Goal: Information Seeking & Learning: Learn about a topic

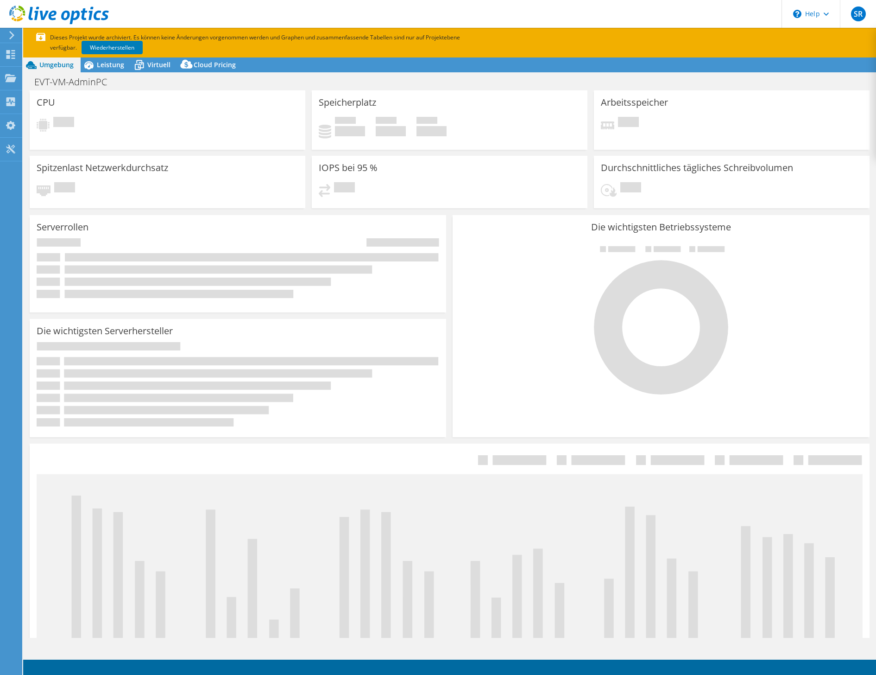
select select "USD"
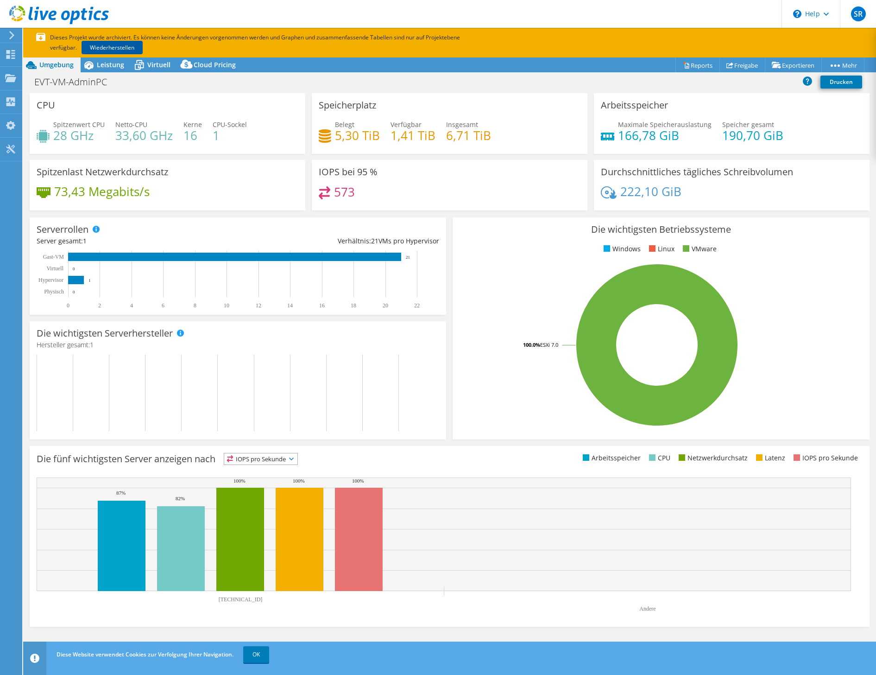
click at [126, 47] on link "Wiederherstellen" at bounding box center [112, 47] width 61 height 13
click at [10, 35] on icon at bounding box center [11, 35] width 7 height 8
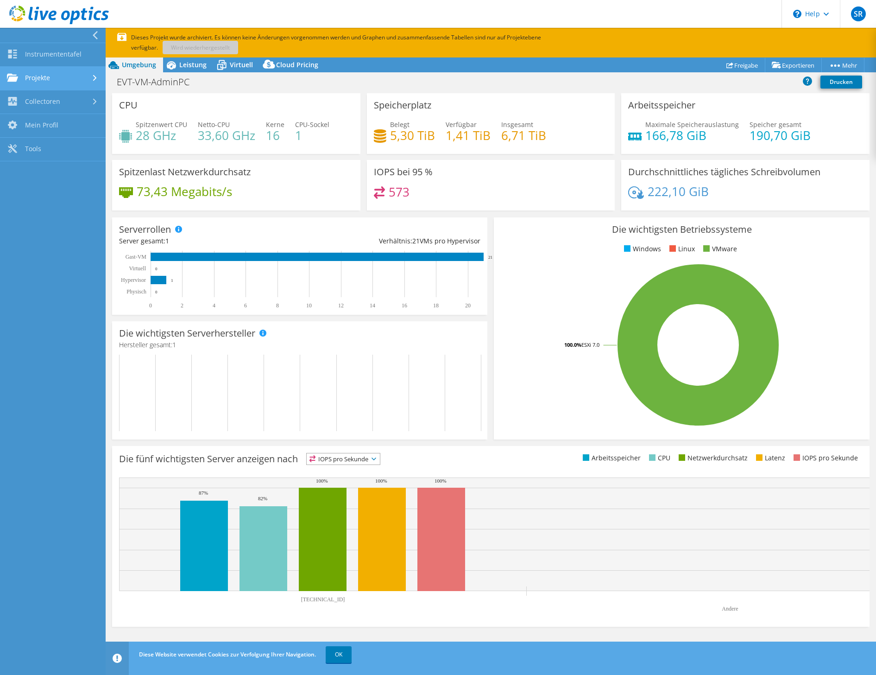
click at [45, 81] on link "Projekte" at bounding box center [53, 79] width 106 height 24
click at [96, 35] on icon at bounding box center [95, 35] width 7 height 8
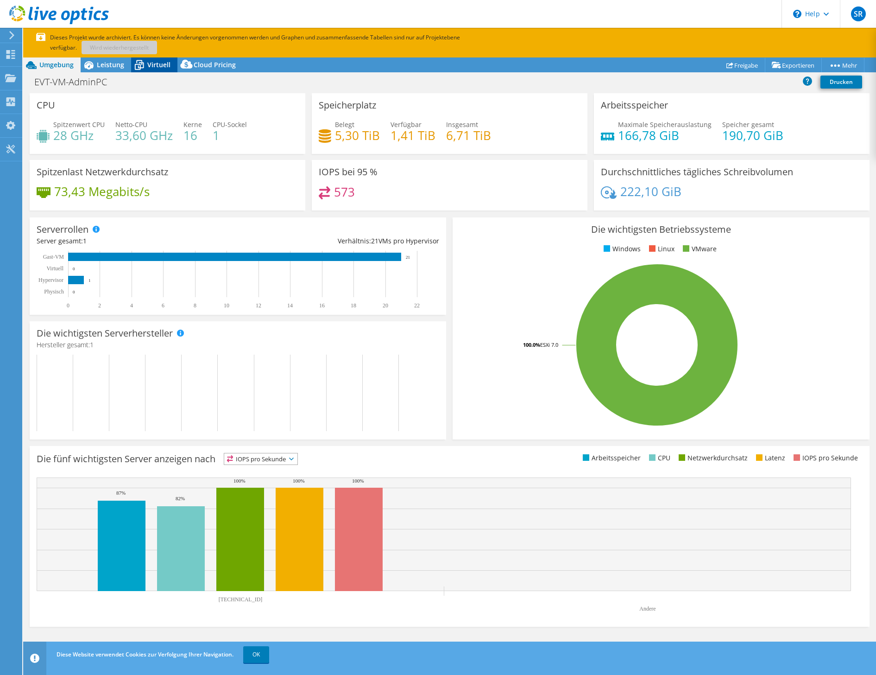
click at [160, 67] on span "Virtuell" at bounding box center [158, 64] width 23 height 9
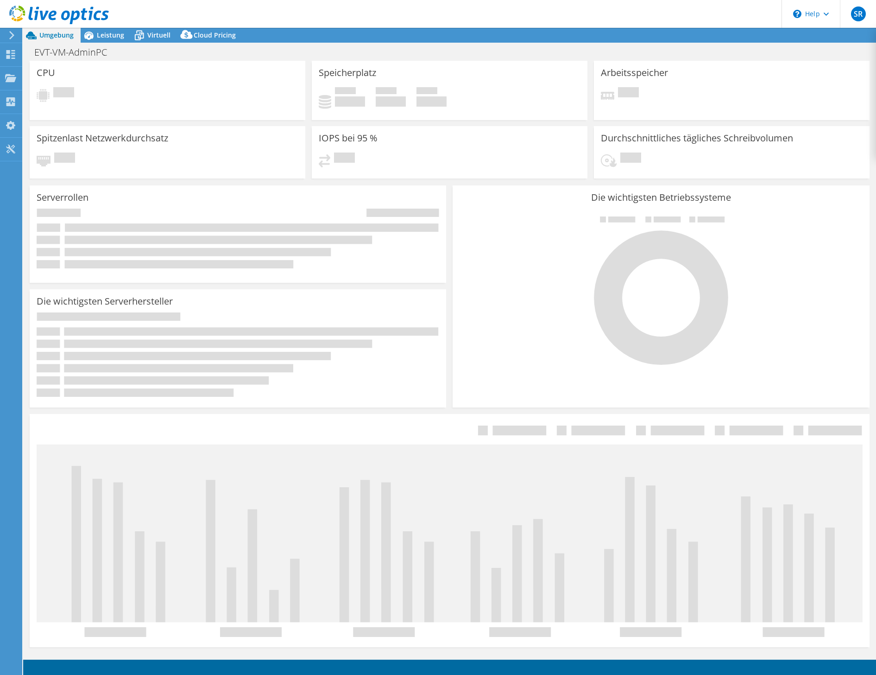
select select "USD"
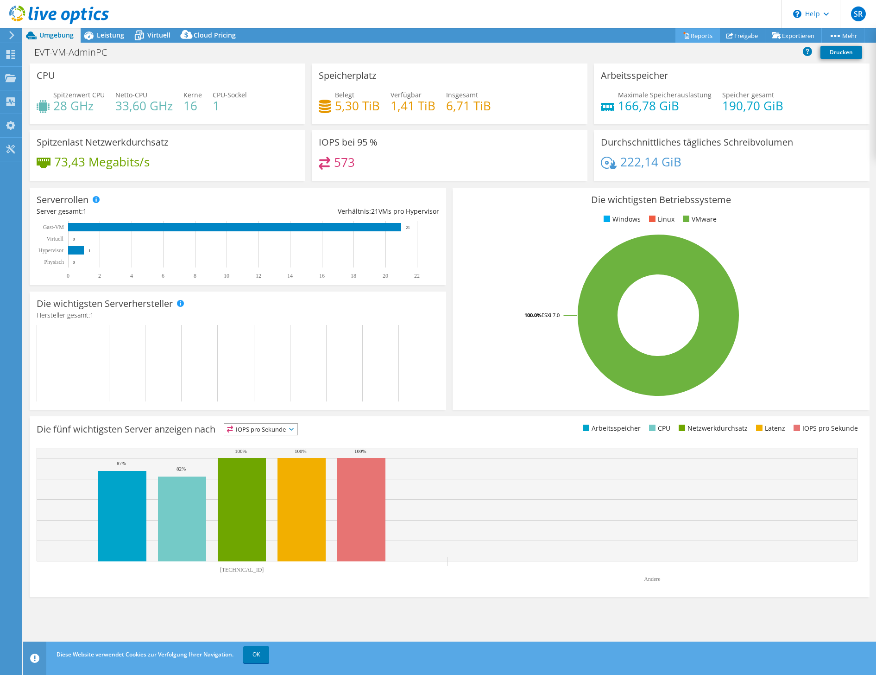
click at [683, 36] on icon at bounding box center [686, 35] width 7 height 7
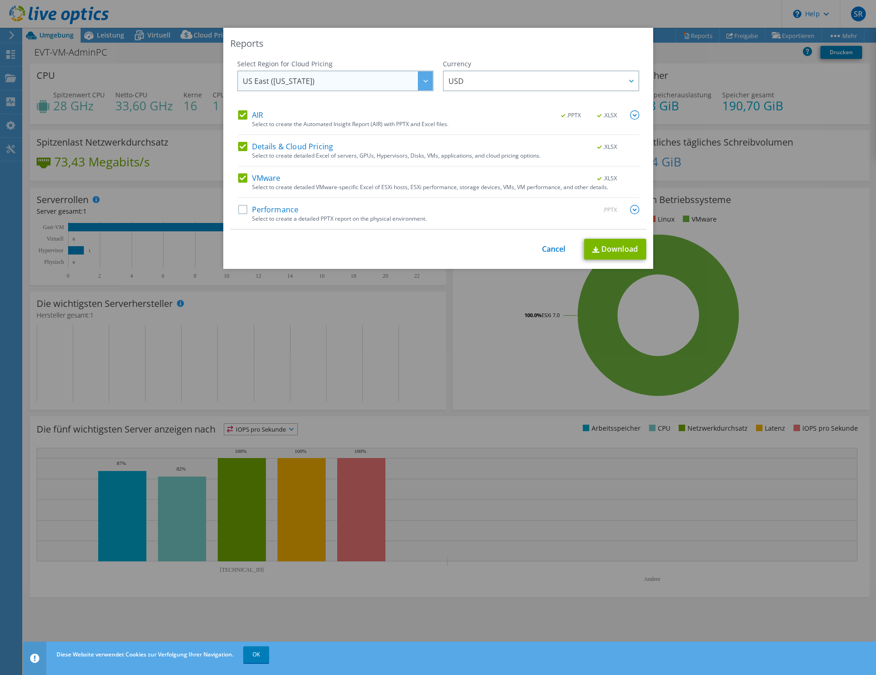
click at [351, 75] on span "US East ([US_STATE])" at bounding box center [338, 80] width 190 height 19
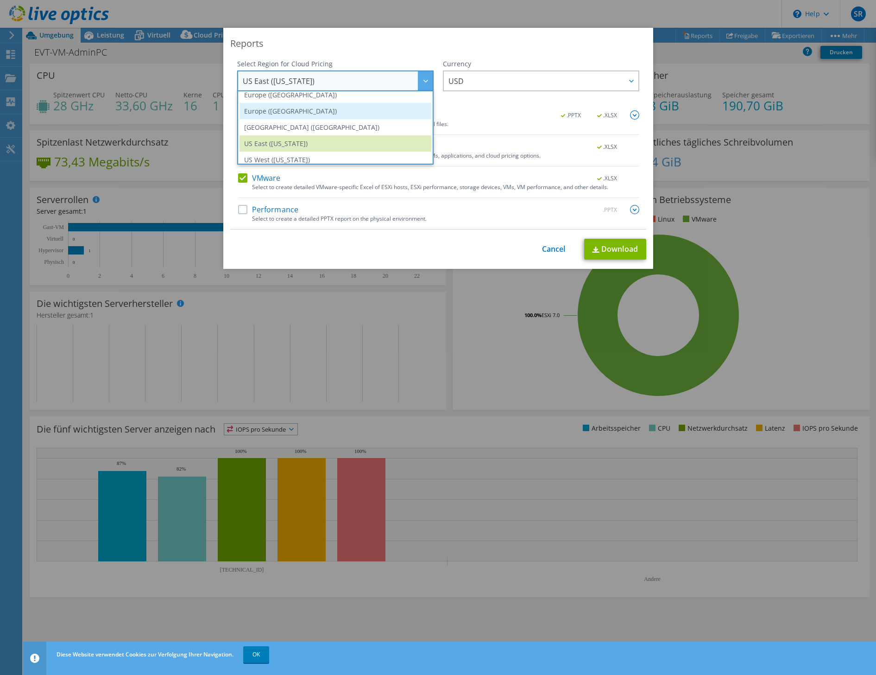
scroll to position [107, 0]
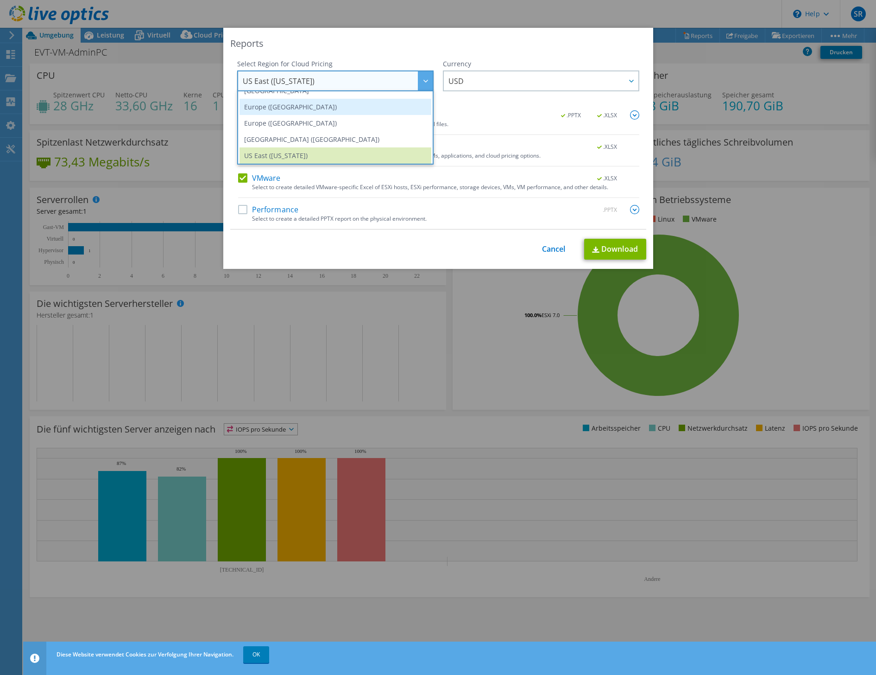
click at [289, 113] on li "Europe ([GEOGRAPHIC_DATA])" at bounding box center [336, 107] width 192 height 16
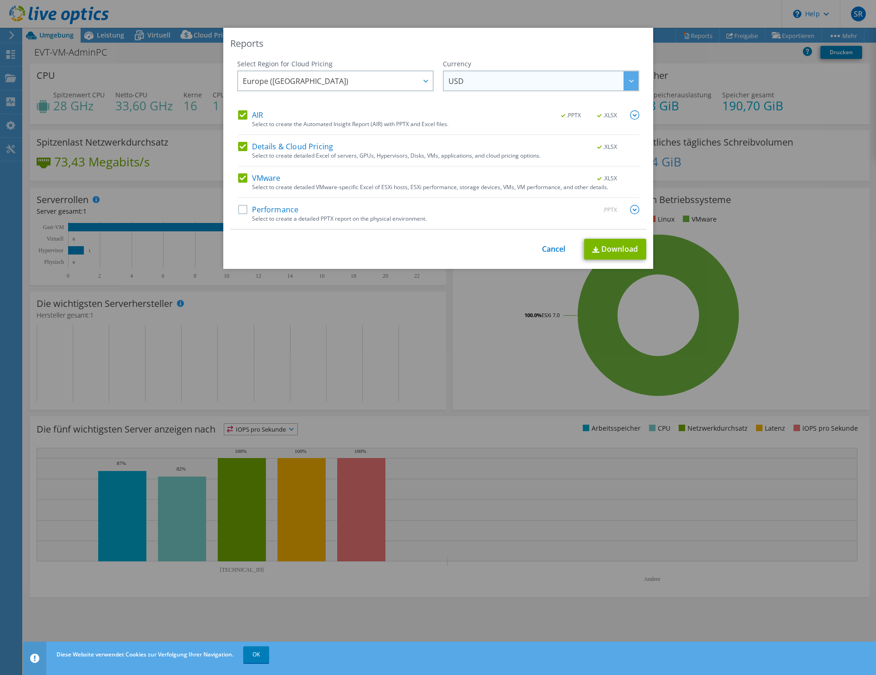
click at [484, 80] on span "USD" at bounding box center [543, 80] width 190 height 19
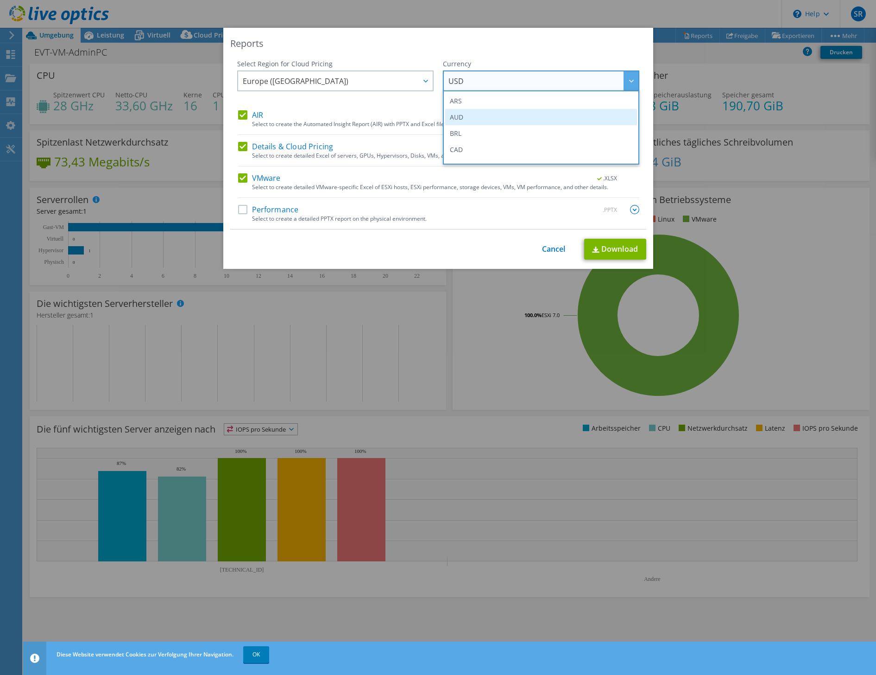
scroll to position [113, 0]
click at [466, 120] on li "EUR" at bounding box center [541, 117] width 192 height 16
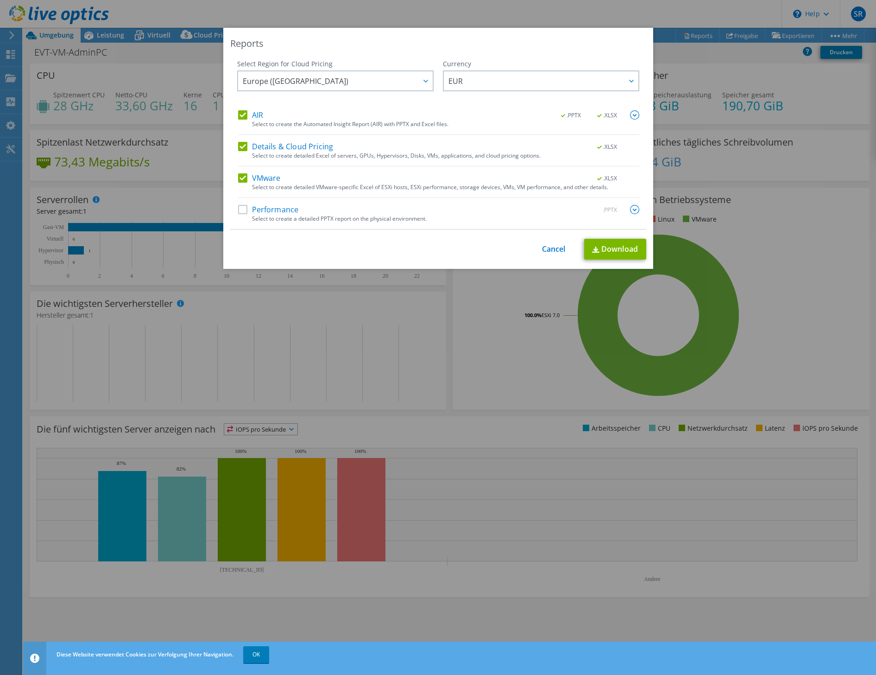
click at [238, 207] on label "Performance" at bounding box center [268, 209] width 61 height 9
click at [0, 0] on input "Performance" at bounding box center [0, 0] width 0 height 0
click at [609, 250] on link "Download" at bounding box center [615, 249] width 62 height 21
click at [546, 248] on link "Cancel" at bounding box center [554, 249] width 24 height 9
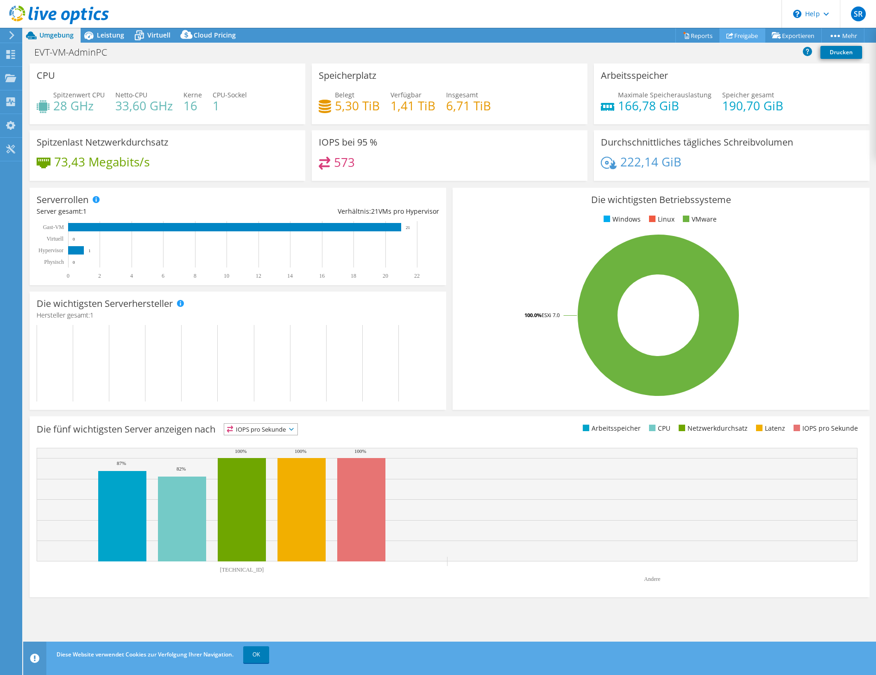
click at [747, 35] on link "Freigabe" at bounding box center [742, 35] width 46 height 14
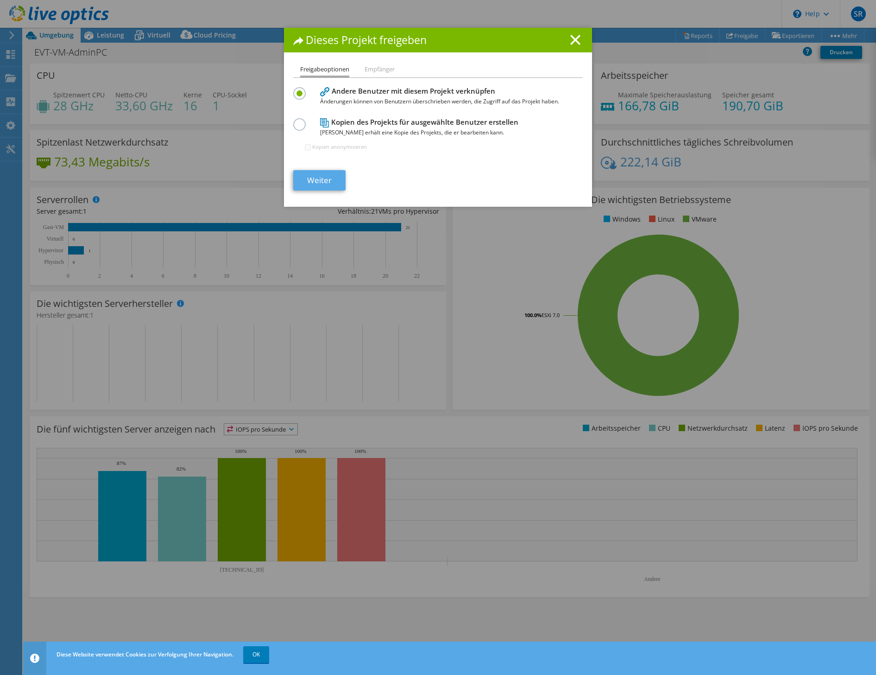
click at [314, 177] on link "Weiter" at bounding box center [319, 180] width 52 height 20
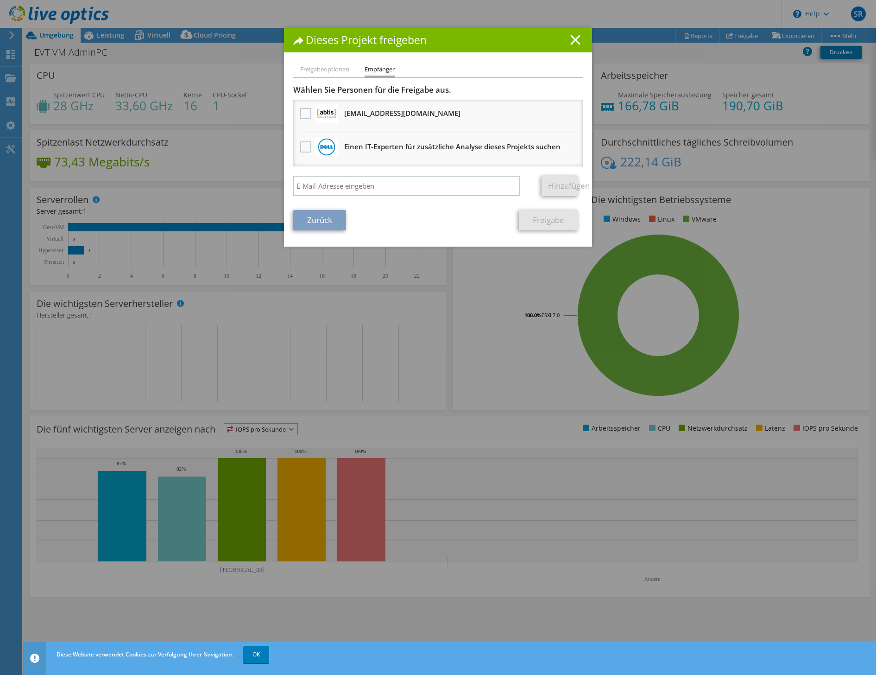
click at [574, 38] on line at bounding box center [575, 39] width 9 height 9
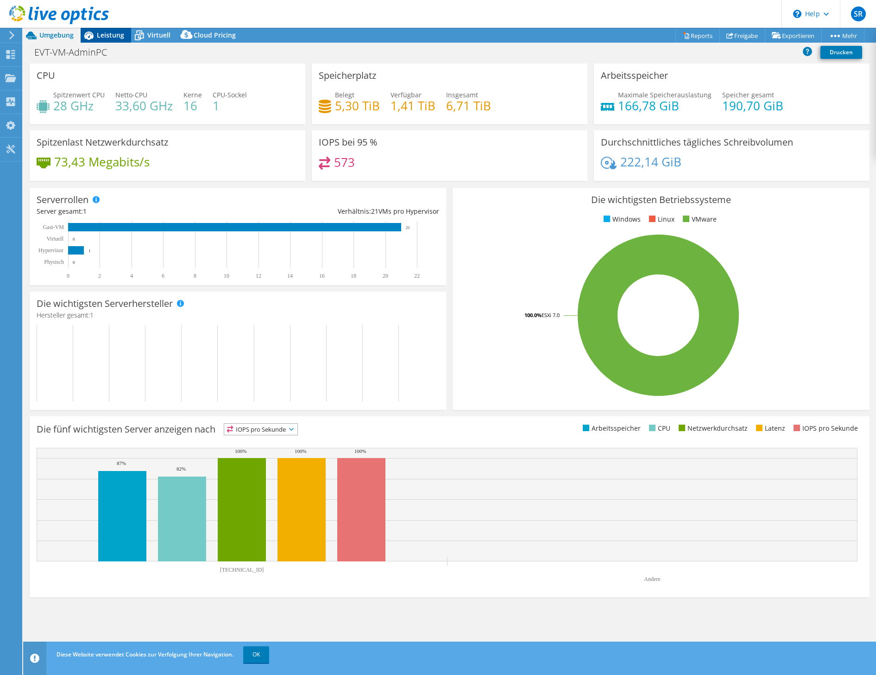
click at [102, 36] on span "Leistung" at bounding box center [110, 35] width 27 height 9
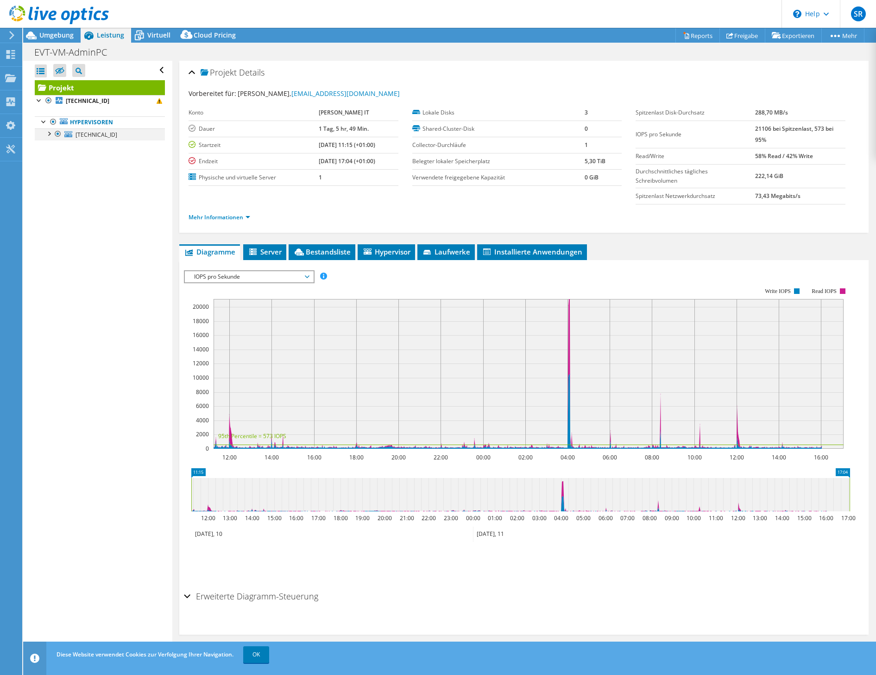
click at [52, 135] on div at bounding box center [48, 132] width 9 height 9
click at [111, 100] on link "[TECHNICAL_ID]" at bounding box center [100, 101] width 130 height 12
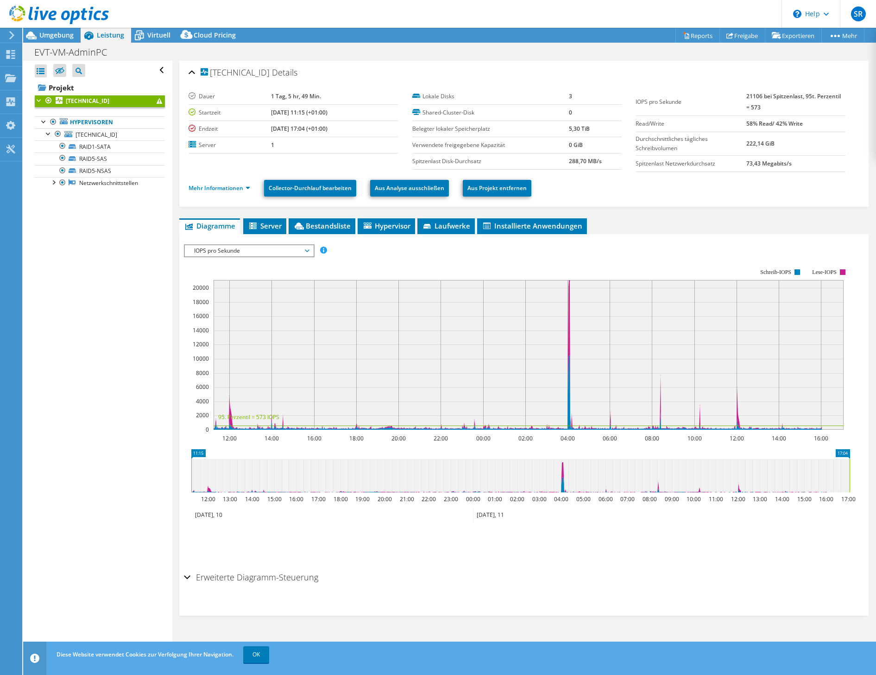
click at [10, 35] on icon at bounding box center [11, 35] width 7 height 8
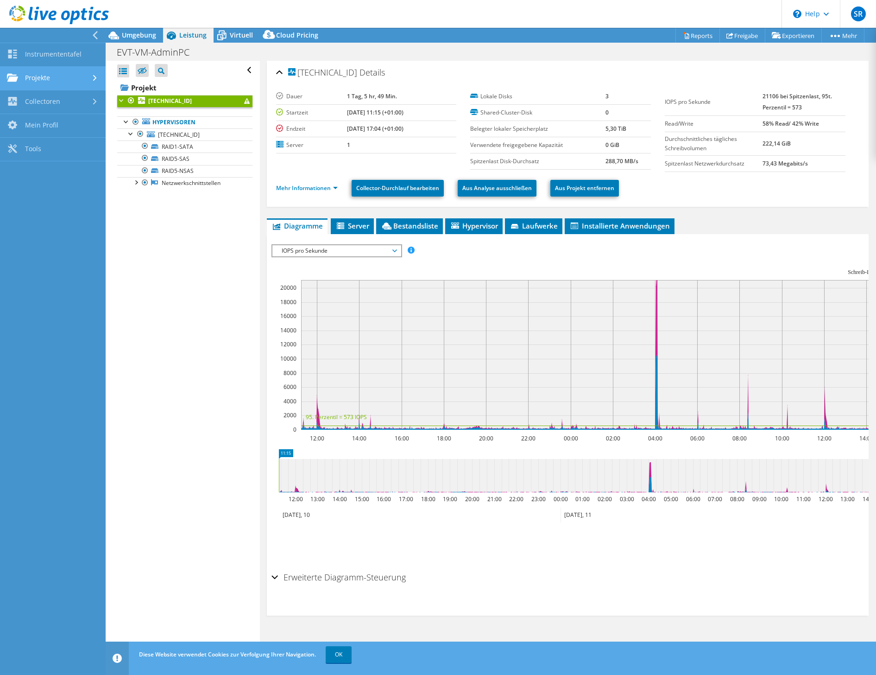
click at [37, 80] on link "Projekte" at bounding box center [53, 79] width 106 height 24
click at [49, 96] on link "Projekte suchen" at bounding box center [53, 102] width 106 height 24
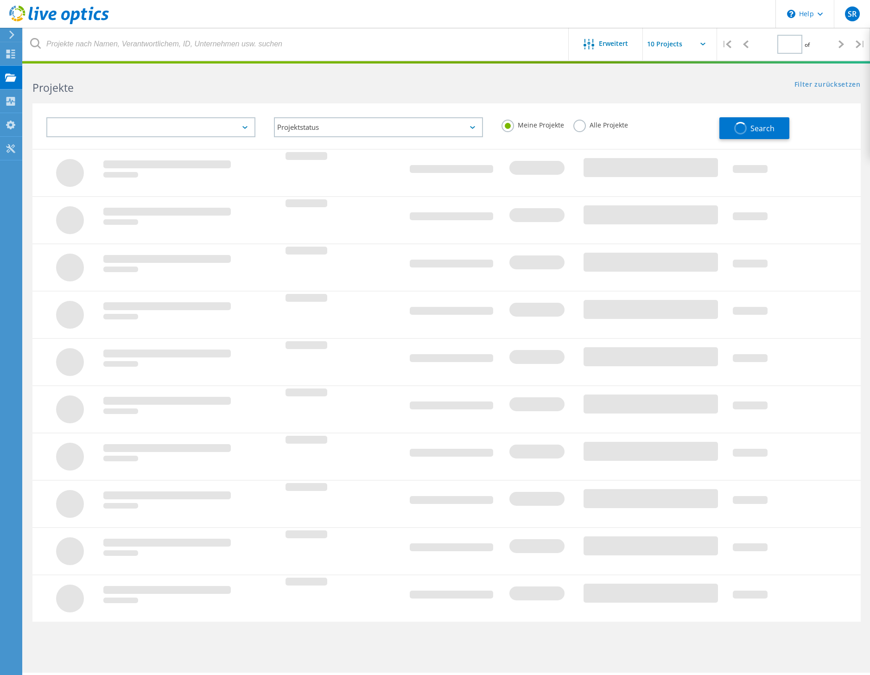
type input "1"
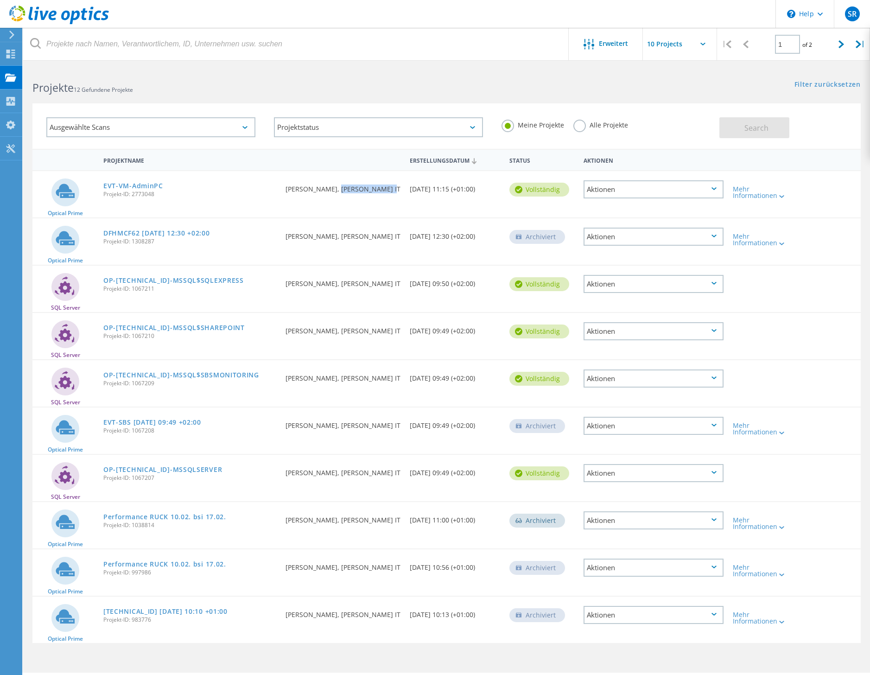
drag, startPoint x: 330, startPoint y: 189, endPoint x: 398, endPoint y: 189, distance: 68.6
click at [398, 189] on div "Angefordert durch Sebastian Ruck, Sören Ruck IT" at bounding box center [343, 186] width 124 height 31
click at [618, 188] on div "Aktionen" at bounding box center [653, 189] width 140 height 18
click at [638, 167] on div "Projekt anzeigen" at bounding box center [653, 168] width 138 height 14
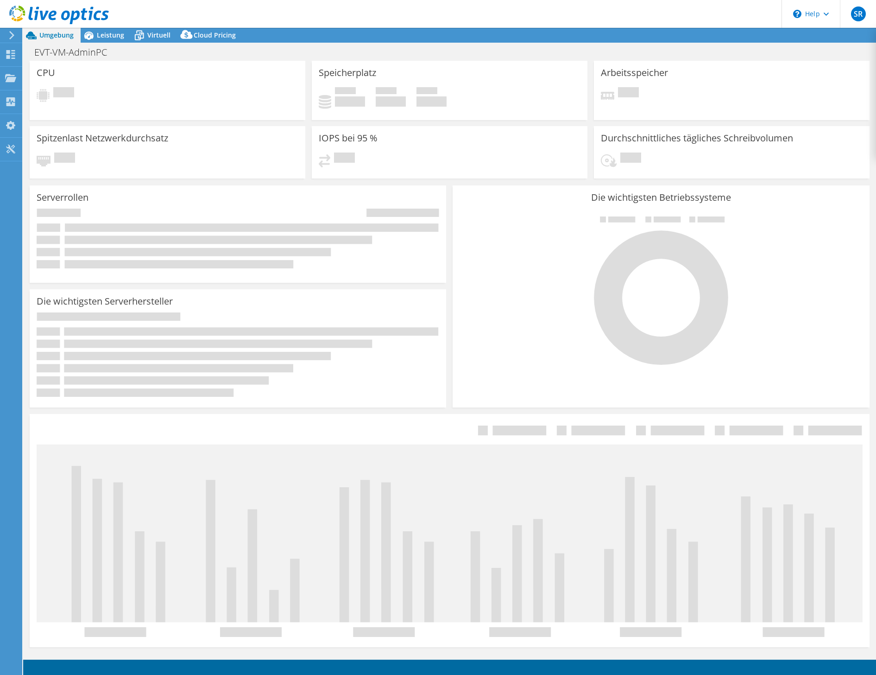
select select "EUFrankfurt"
select select "EUR"
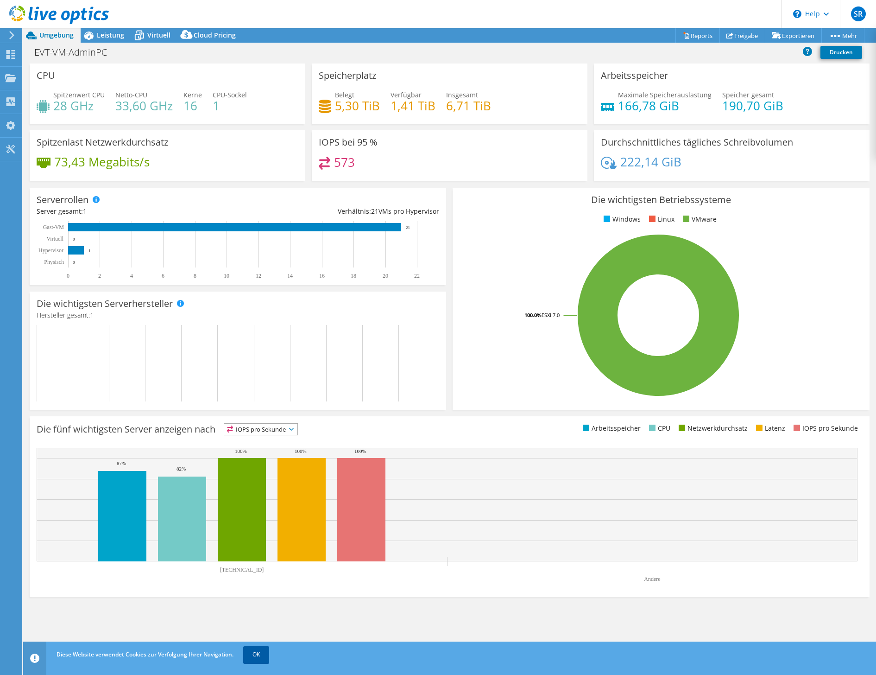
click at [253, 652] on link "OK" at bounding box center [256, 654] width 26 height 17
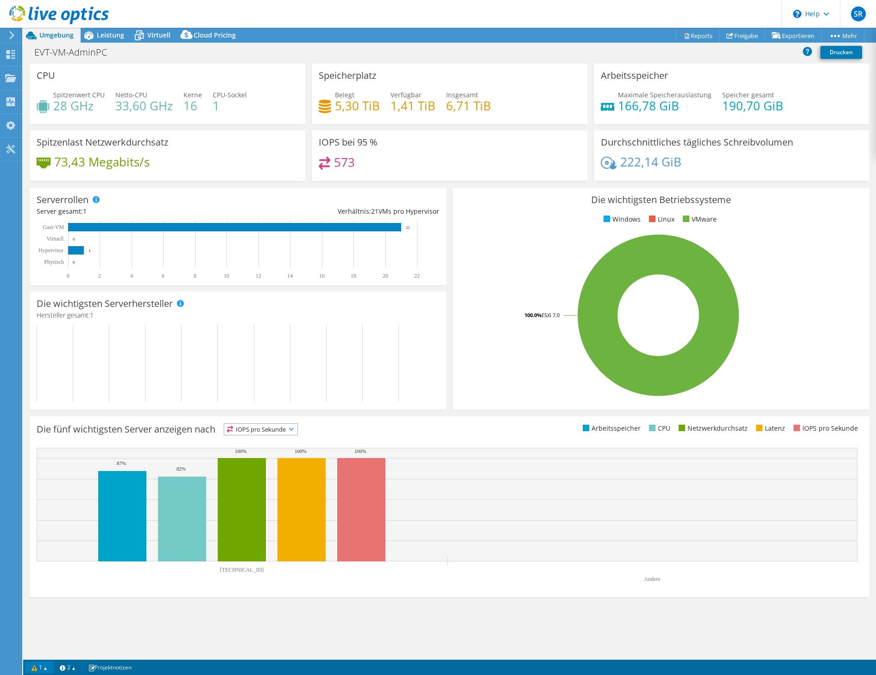
click at [40, 667] on link "1" at bounding box center [39, 667] width 29 height 12
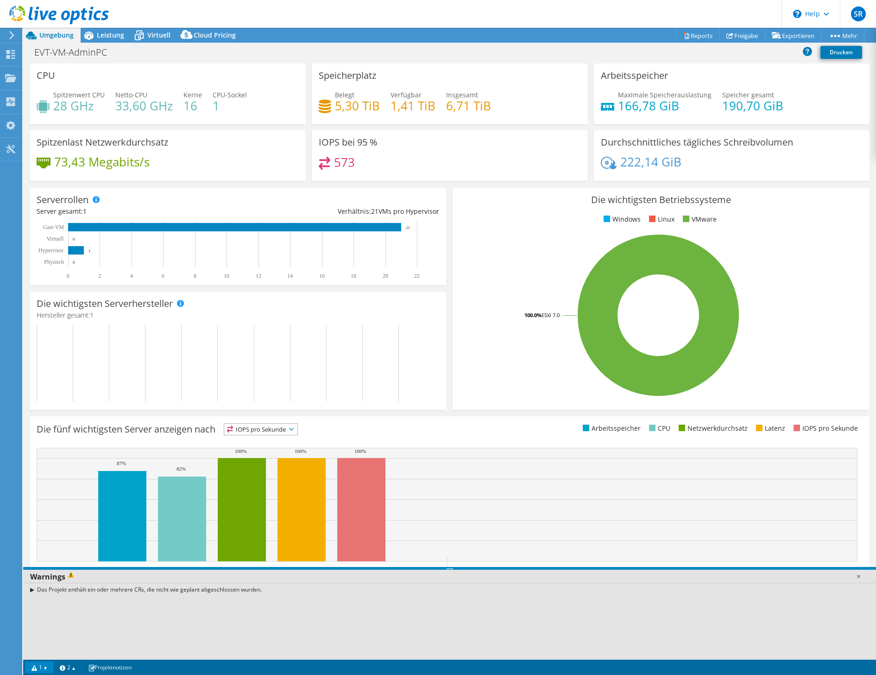
click at [41, 666] on link "1" at bounding box center [39, 667] width 29 height 12
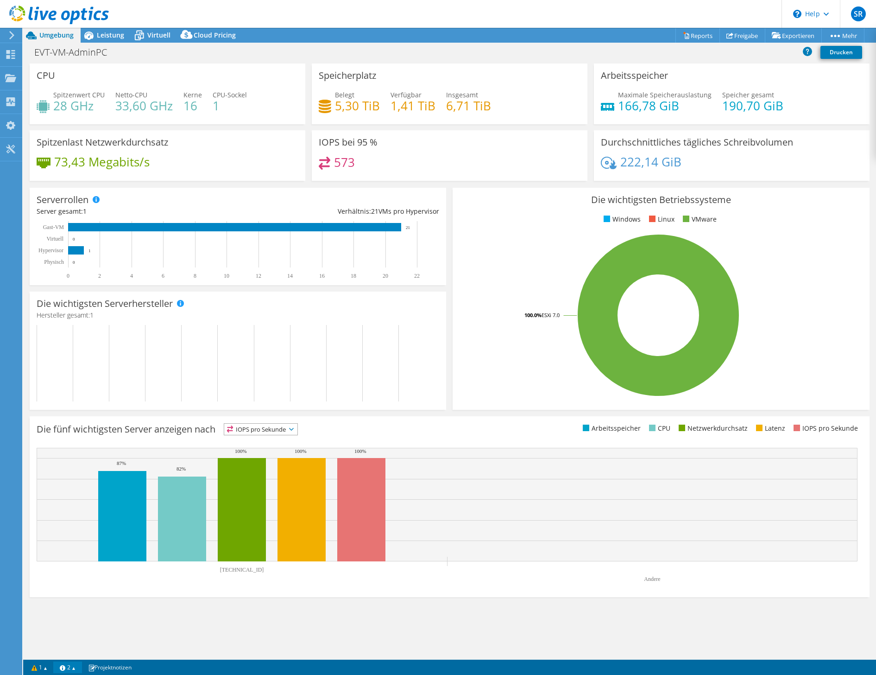
click at [63, 666] on link "2" at bounding box center [67, 667] width 29 height 12
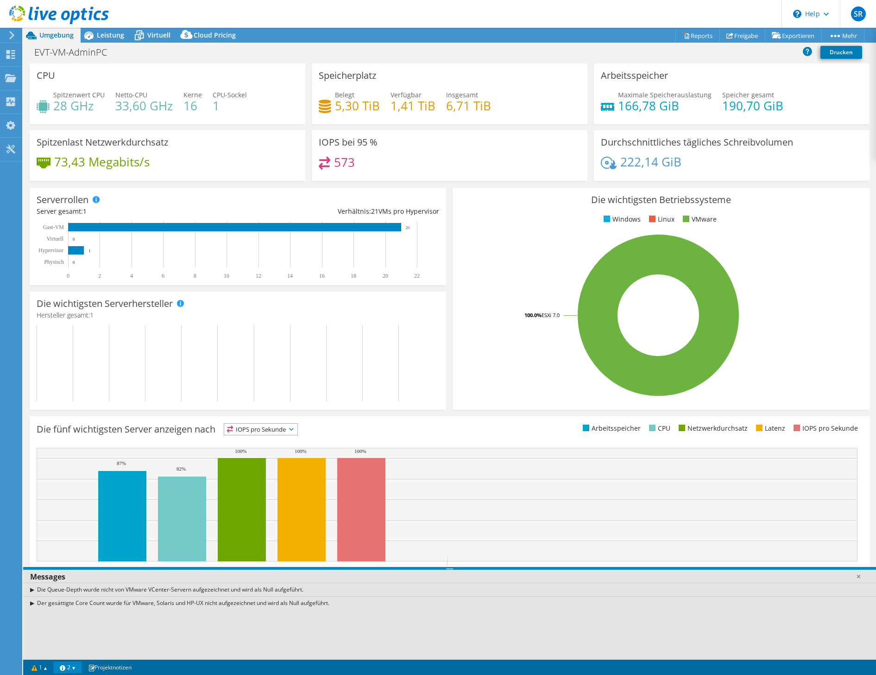
click at [64, 666] on link "2" at bounding box center [67, 667] width 29 height 12
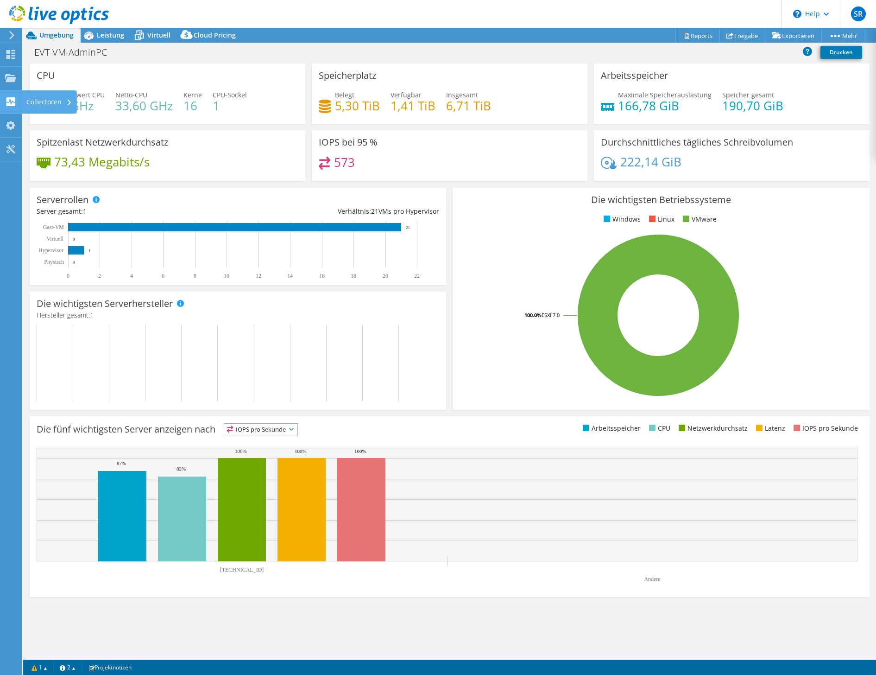
click at [13, 97] on icon at bounding box center [10, 101] width 11 height 9
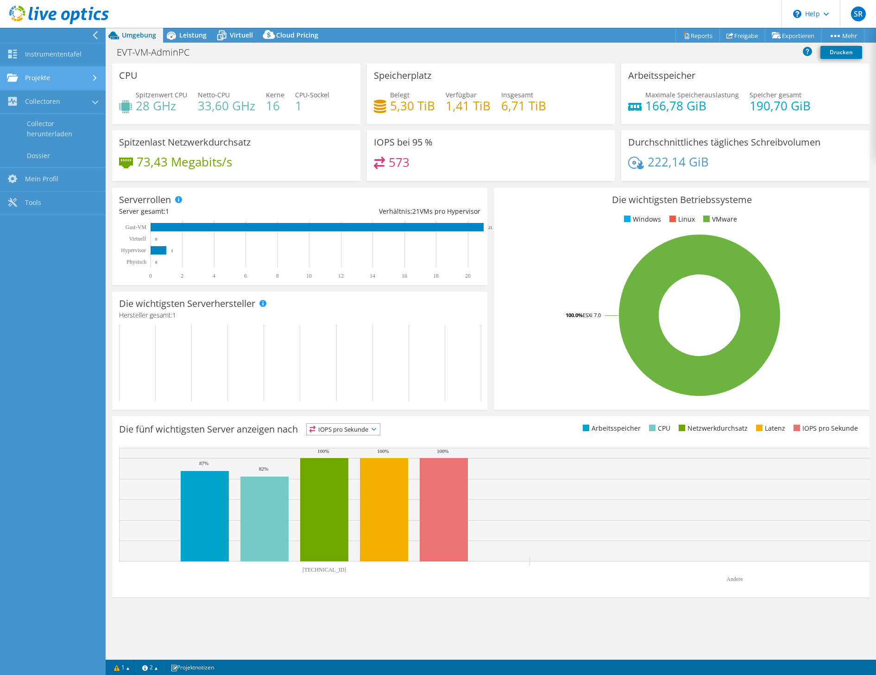
click at [40, 81] on link "Projekte" at bounding box center [53, 79] width 106 height 24
click at [58, 61] on link "Instrumententafel" at bounding box center [53, 55] width 106 height 24
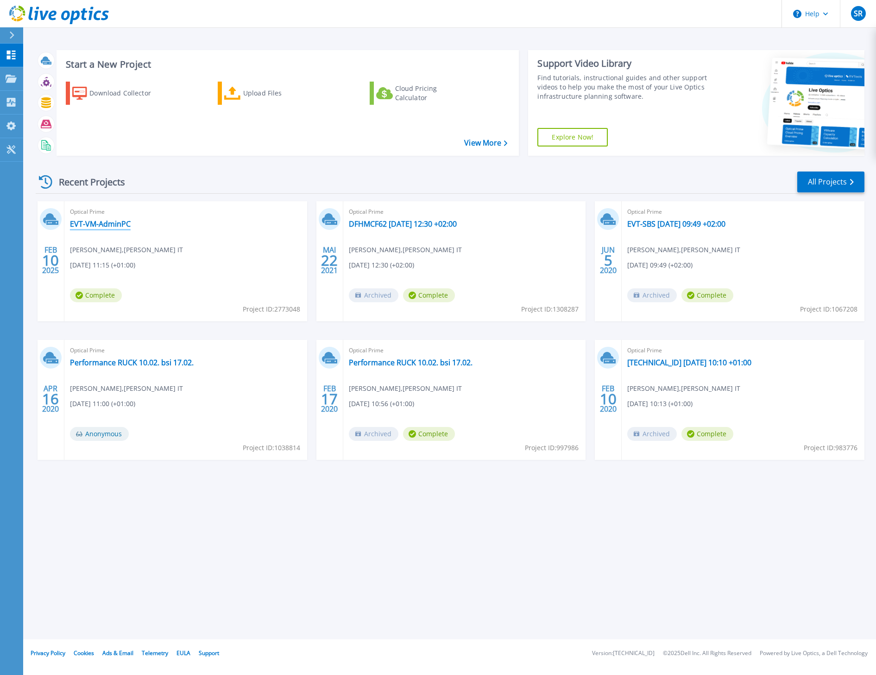
click at [109, 224] on link "EVT-VM-AdminPC" at bounding box center [100, 223] width 61 height 9
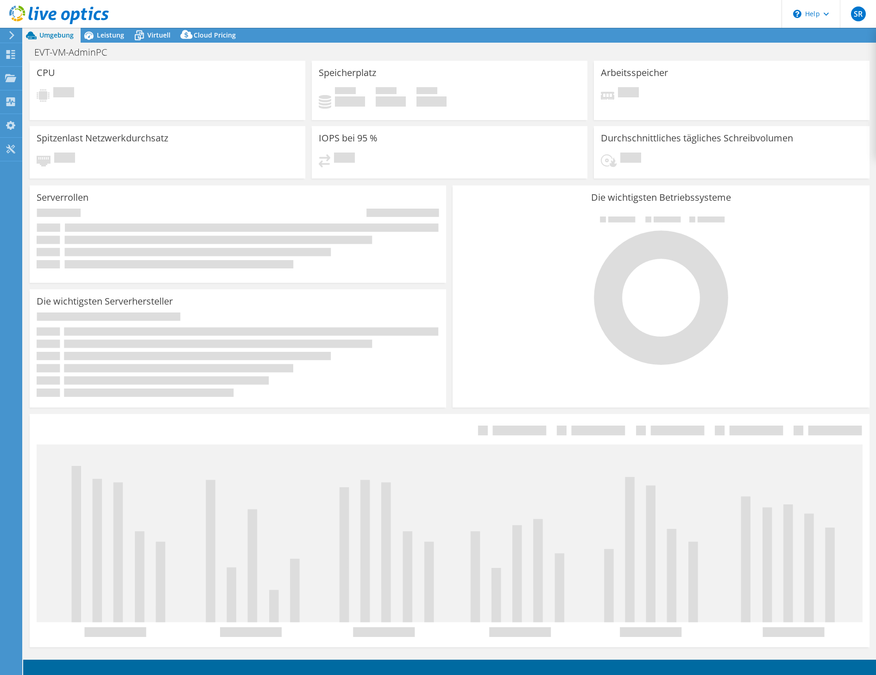
select select "EUFrankfurt"
select select "EUR"
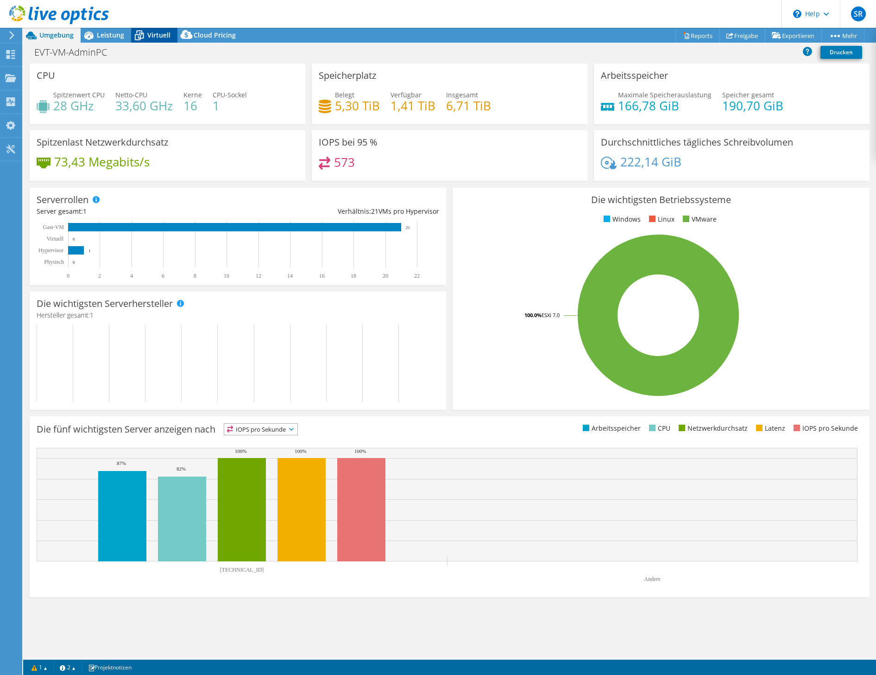
click at [152, 31] on span "Virtuell" at bounding box center [158, 35] width 23 height 9
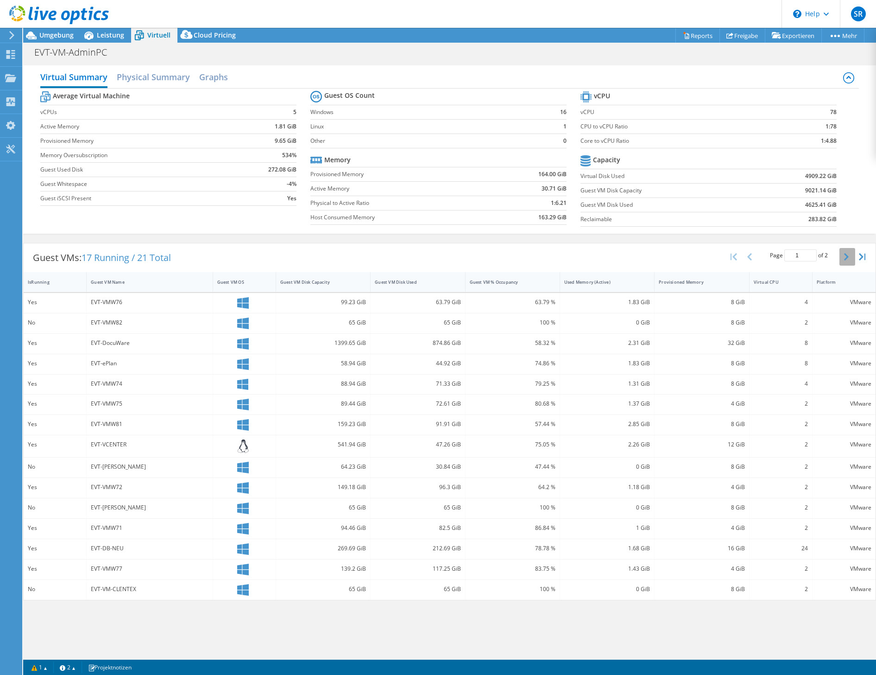
click at [851, 253] on button "button" at bounding box center [847, 257] width 16 height 18
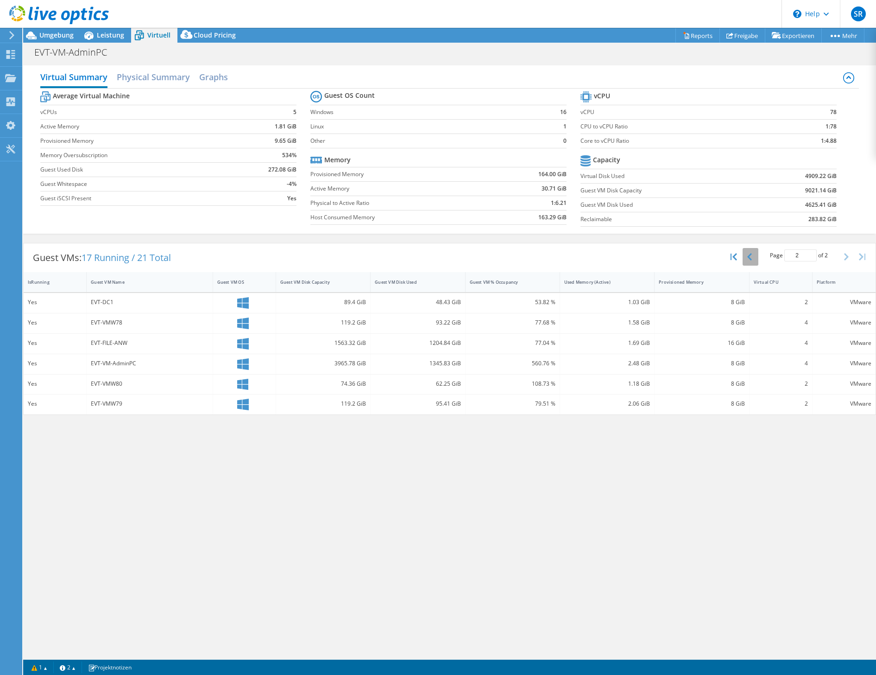
click at [750, 256] on icon "button" at bounding box center [749, 256] width 5 height 7
type input "1"
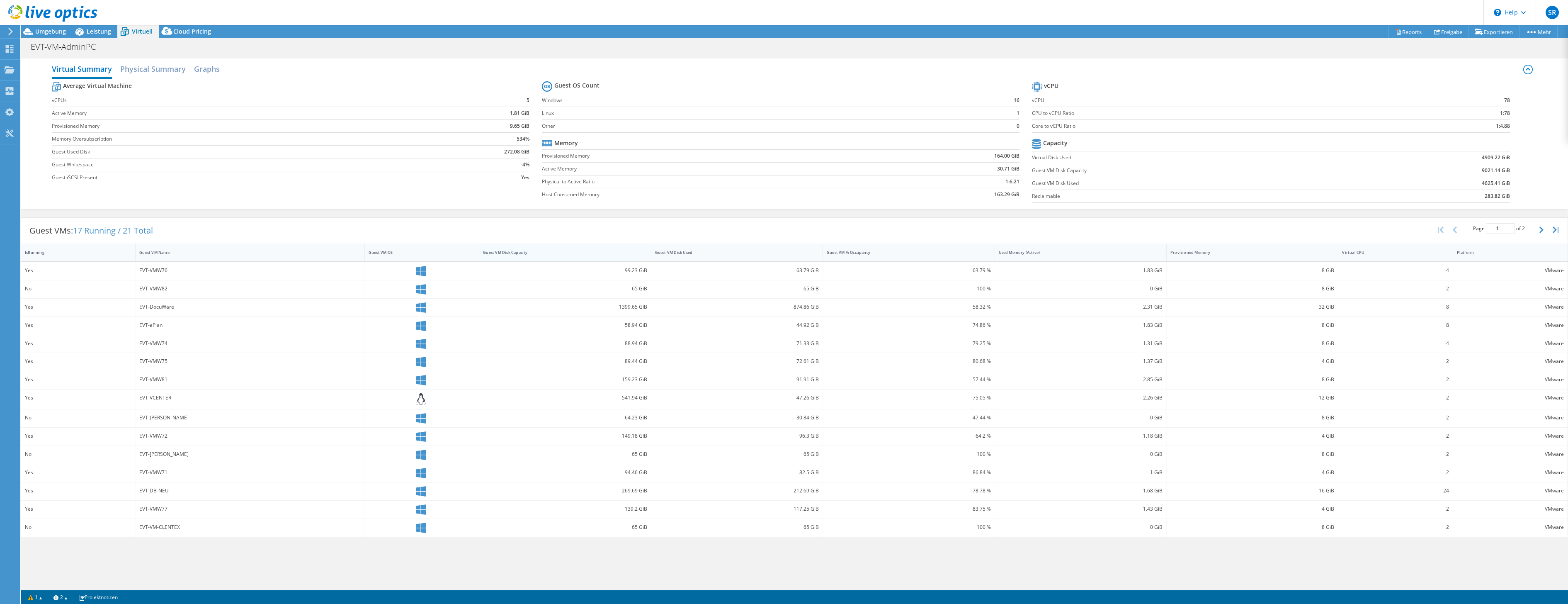
click at [621, 255] on div "Guest VM Disk Capacity" at bounding box center [560, 252] width 161 height 13
click at [629, 253] on div "Guest VM Disk Capacity" at bounding box center [560, 252] width 154 height 5
click at [101, 33] on span "Leistung" at bounding box center [98, 31] width 24 height 8
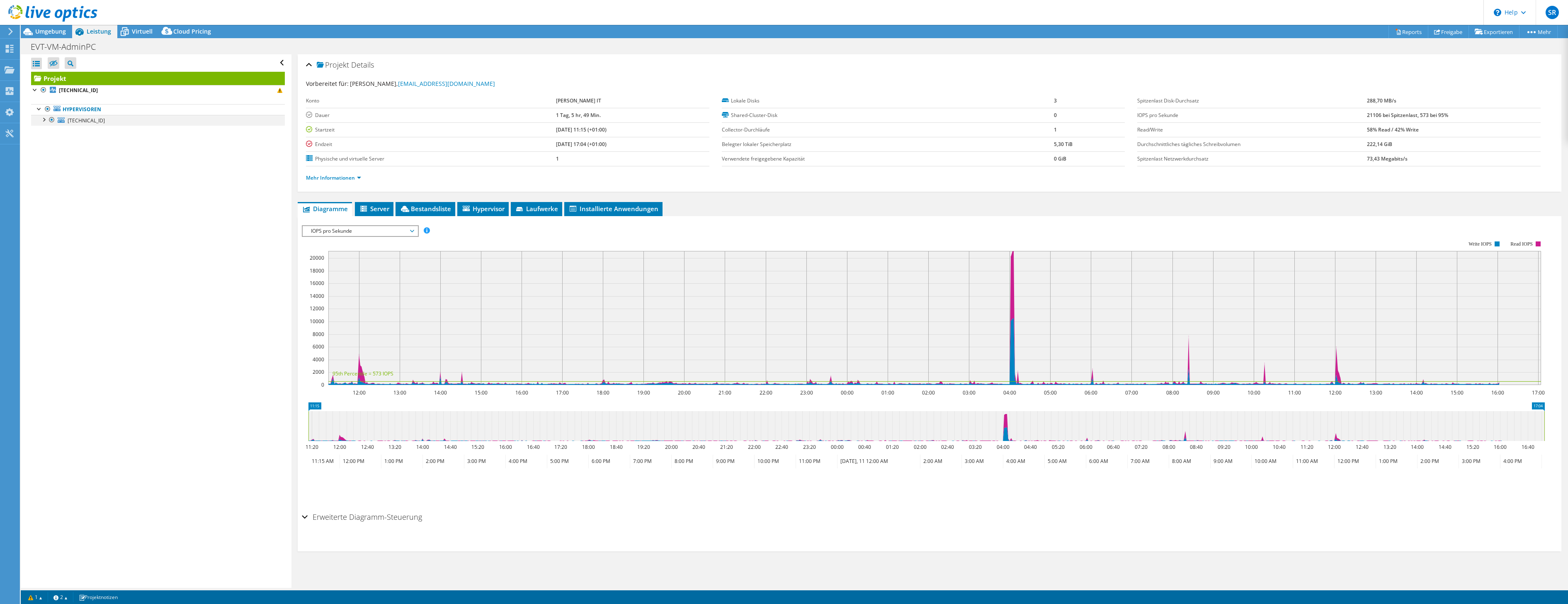
click at [43, 121] on div at bounding box center [43, 118] width 8 height 8
click at [47, 163] on div at bounding box center [47, 162] width 8 height 8
click at [78, 121] on span "[TECHNICAL_ID]" at bounding box center [87, 121] width 38 height 7
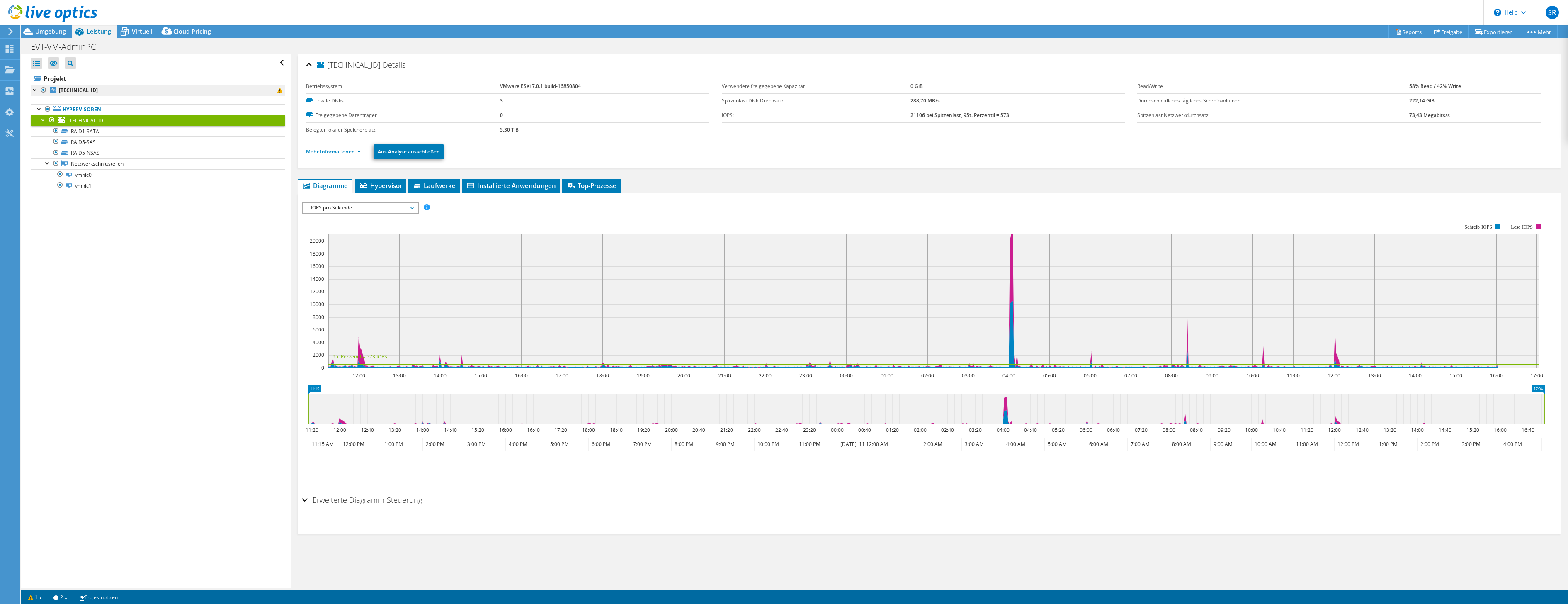
click at [72, 91] on b "[TECHNICAL_ID]" at bounding box center [79, 90] width 39 height 7
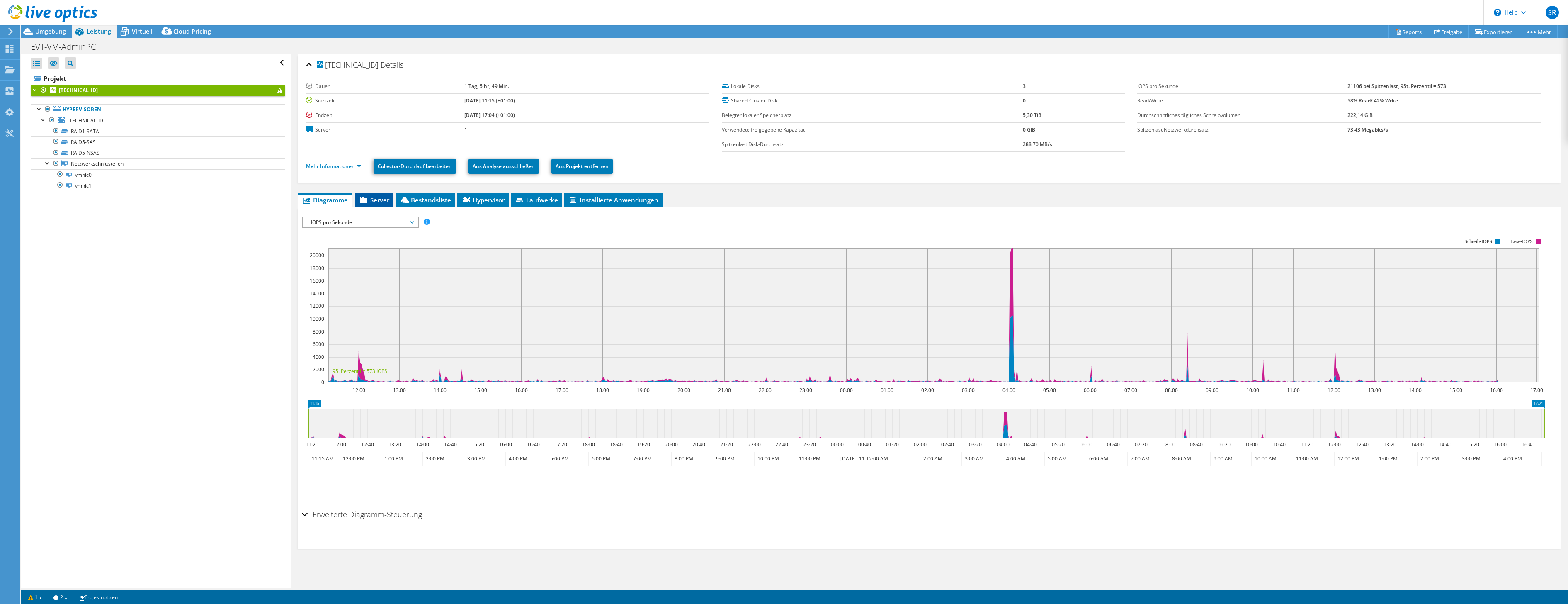
click at [384, 198] on span "Server" at bounding box center [374, 200] width 30 height 8
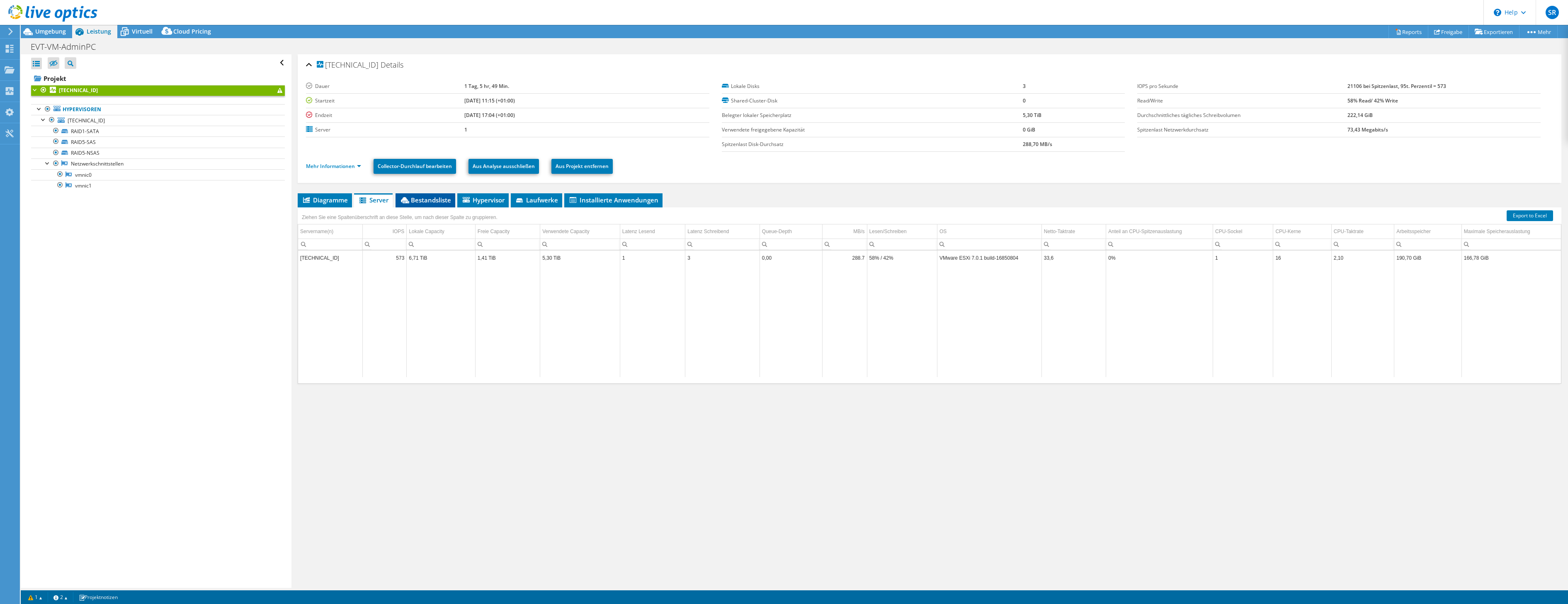
click at [420, 200] on span "Bestandsliste" at bounding box center [425, 200] width 51 height 8
click at [487, 201] on span "Hypervisor" at bounding box center [483, 200] width 43 height 8
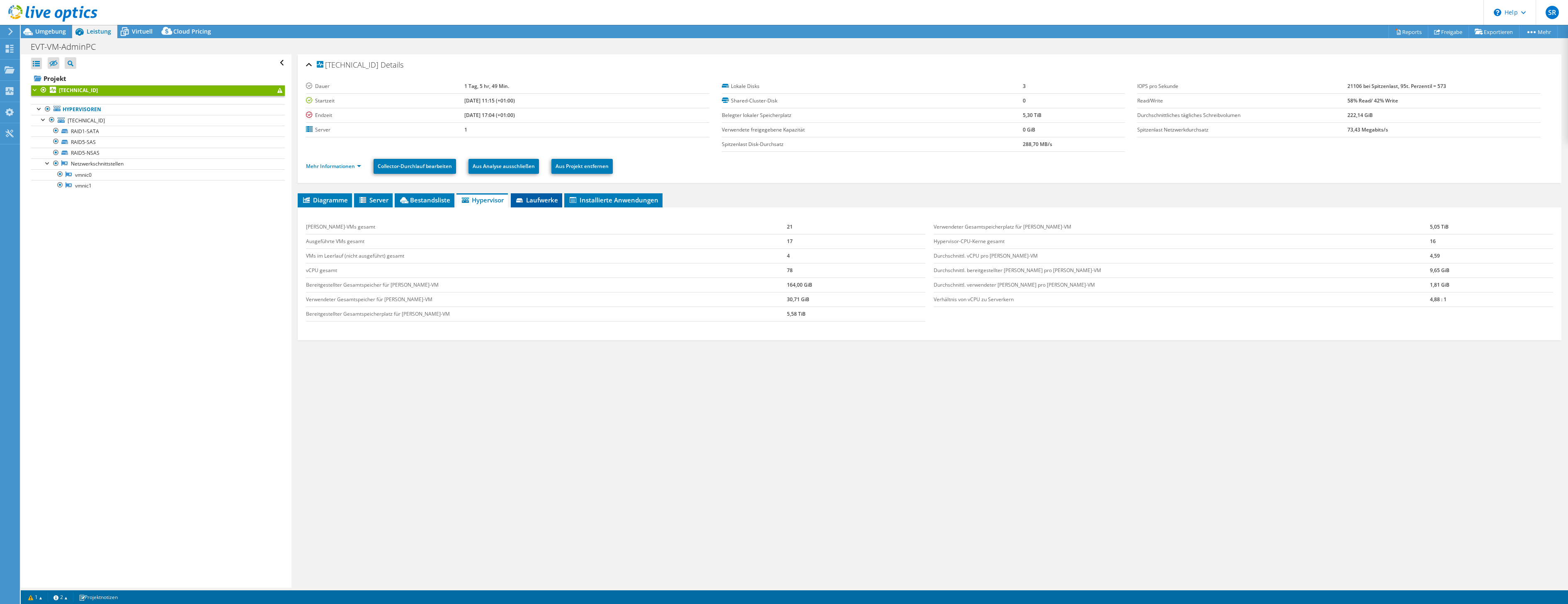
click at [544, 202] on span "Laufwerke" at bounding box center [536, 200] width 43 height 8
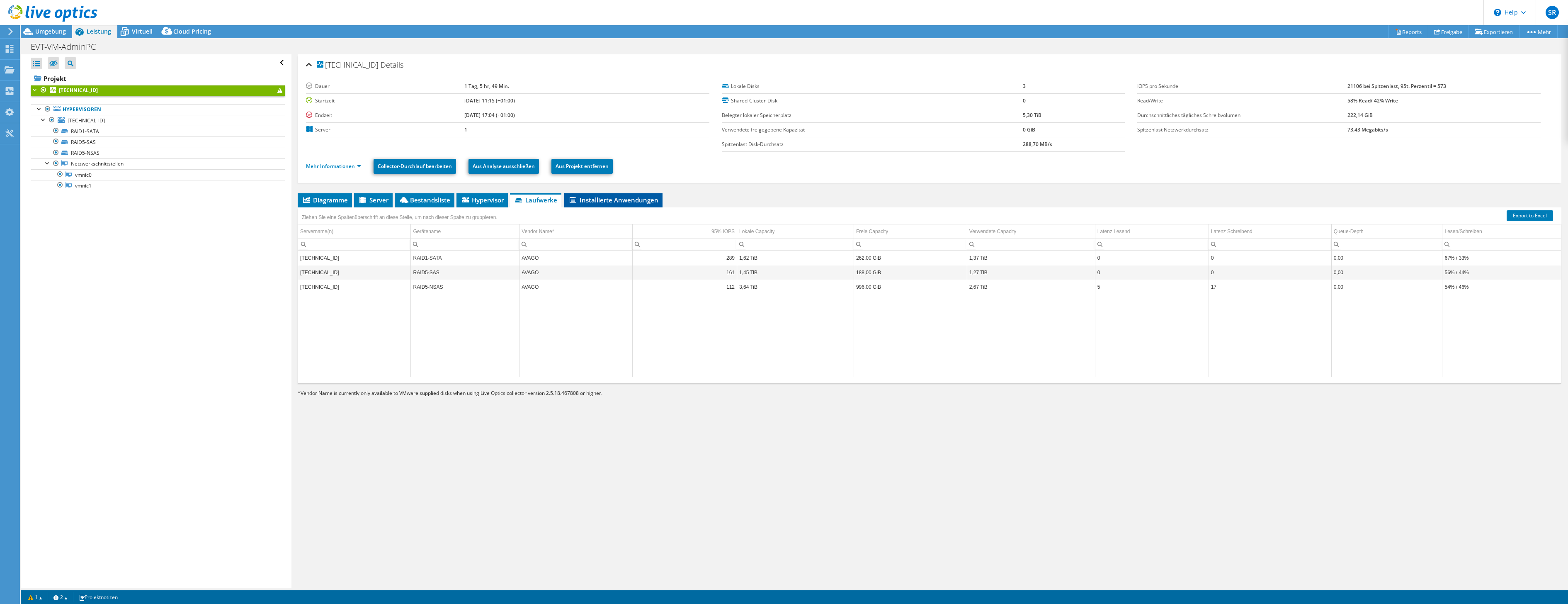
click at [629, 201] on span "Installierte Anwendungen" at bounding box center [613, 200] width 90 height 8
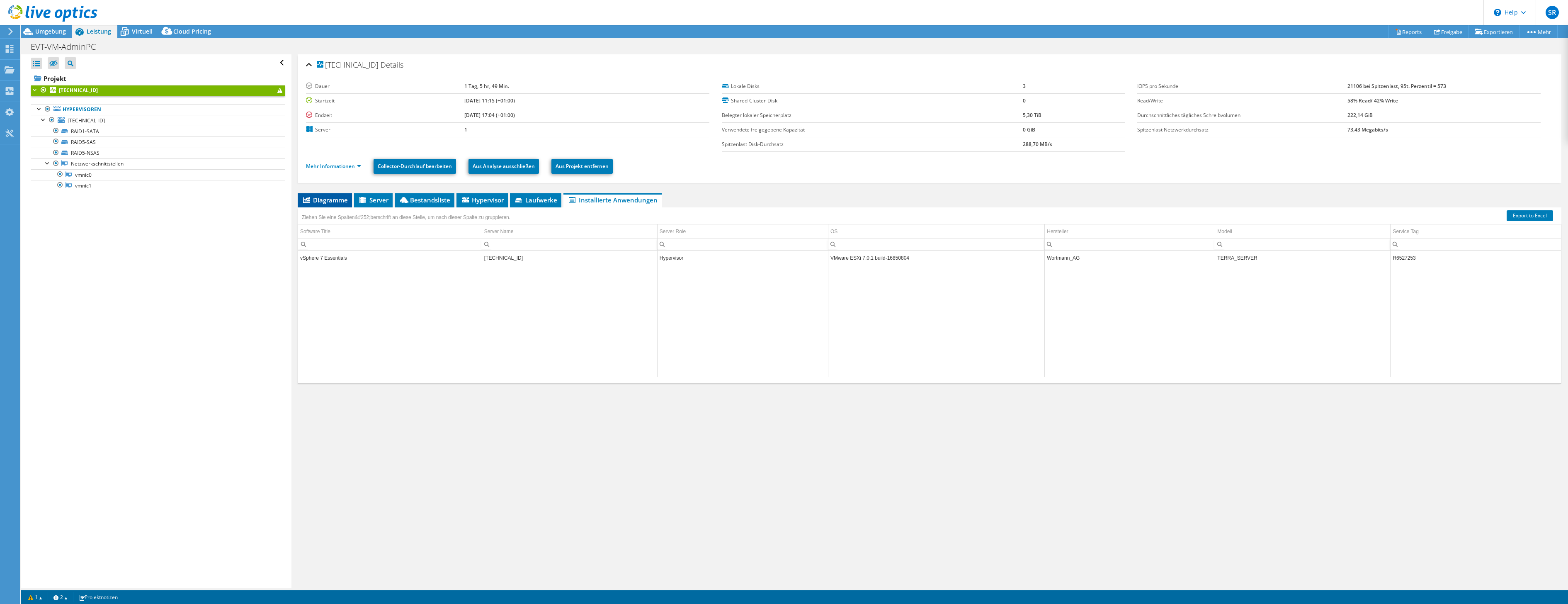
click at [326, 200] on span "Diagramme" at bounding box center [324, 200] width 46 height 8
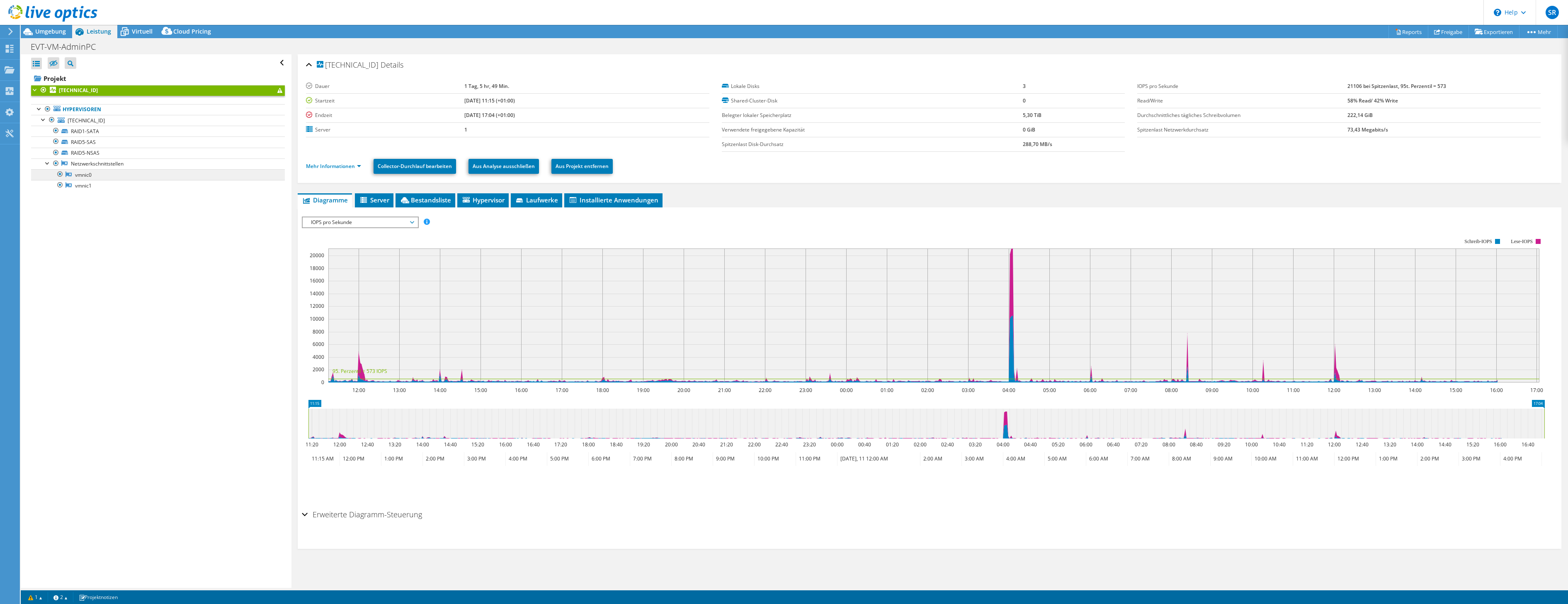
click at [85, 173] on link "vmnic0" at bounding box center [158, 174] width 254 height 11
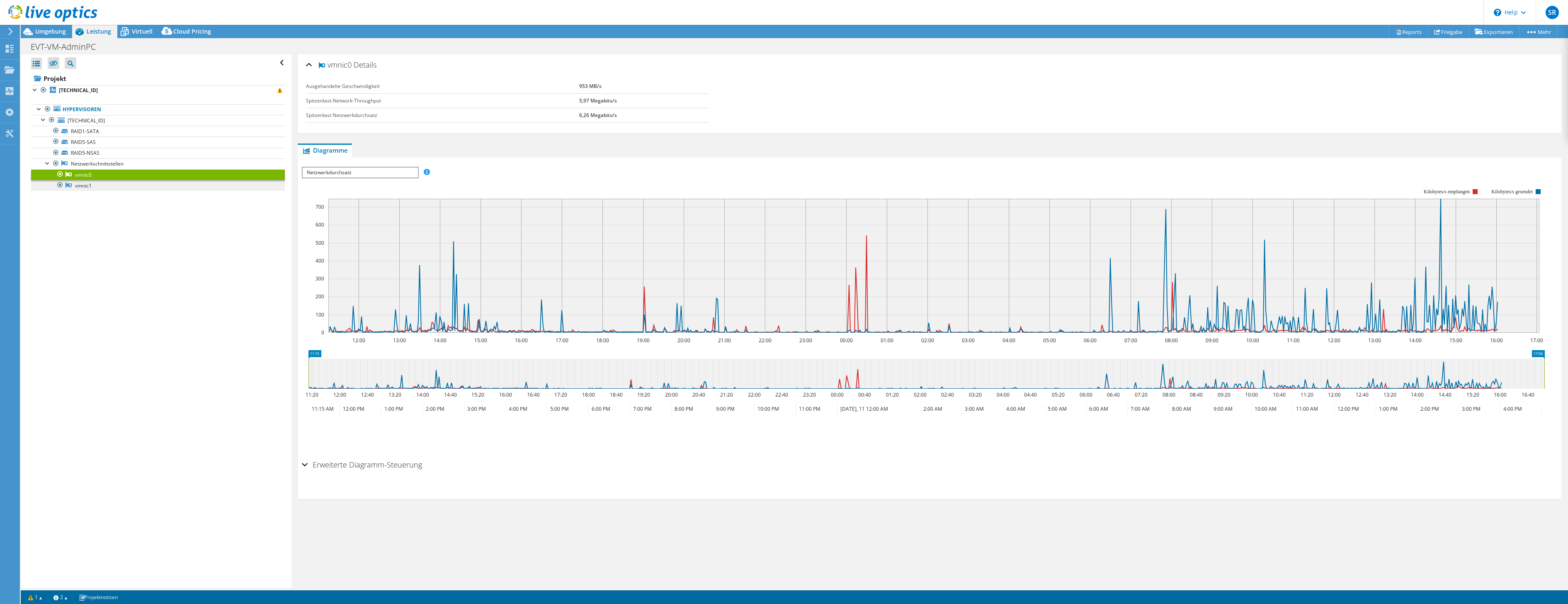
click at [80, 185] on link "vmnic1" at bounding box center [158, 185] width 254 height 11
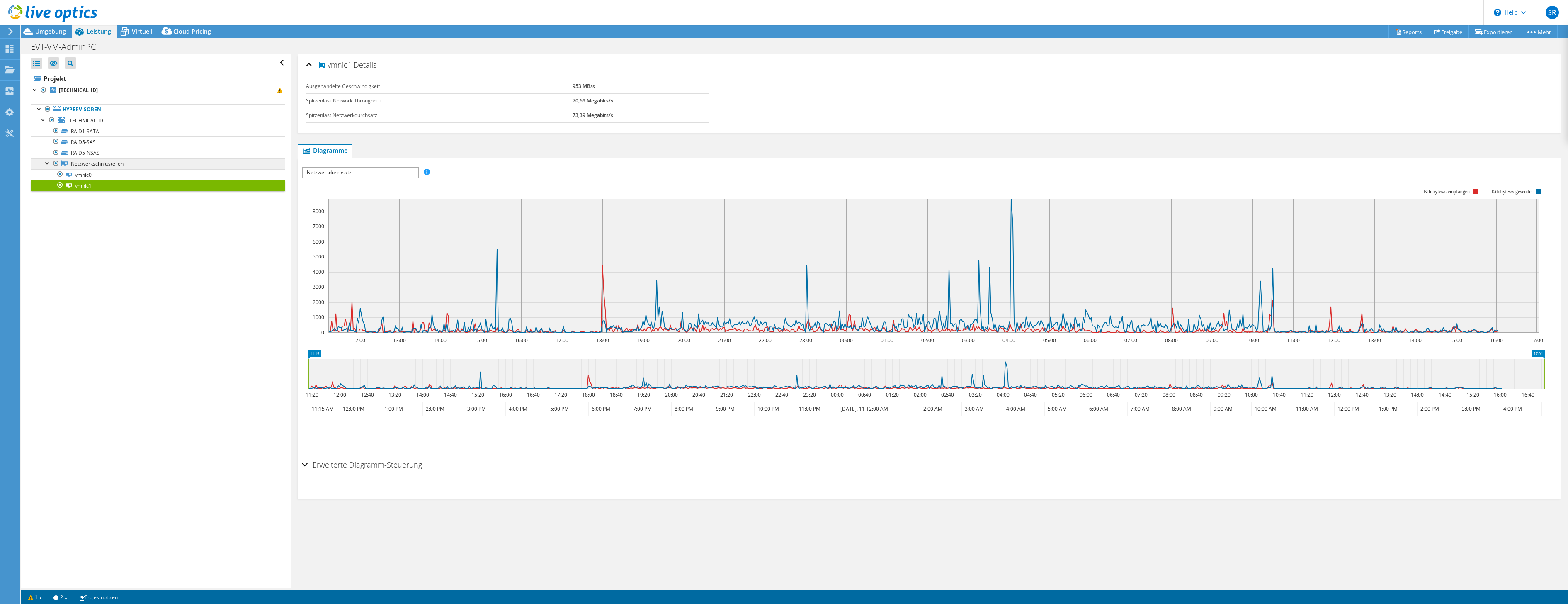
click at [81, 163] on link "Netzwerkschnittstellen" at bounding box center [158, 164] width 254 height 11
click at [84, 151] on link "RAID5-NSAS" at bounding box center [158, 153] width 254 height 11
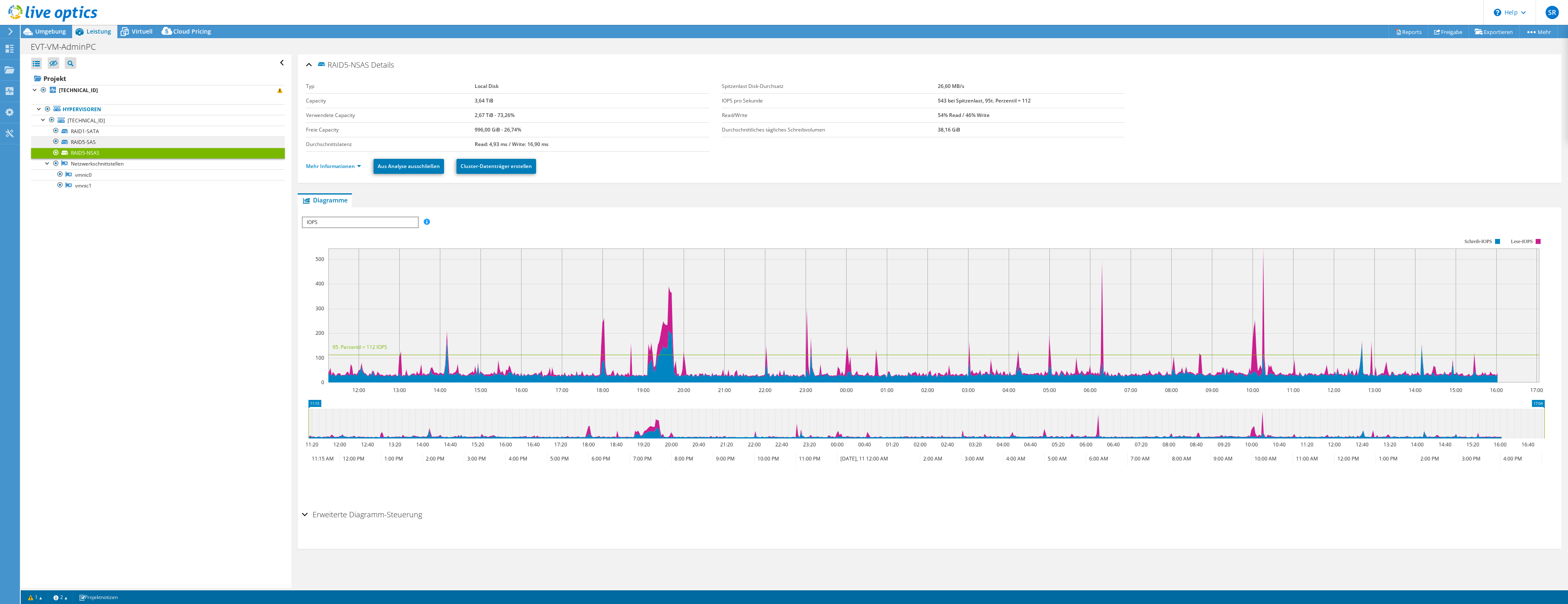
click at [87, 141] on link "RAID5-SAS" at bounding box center [158, 141] width 254 height 11
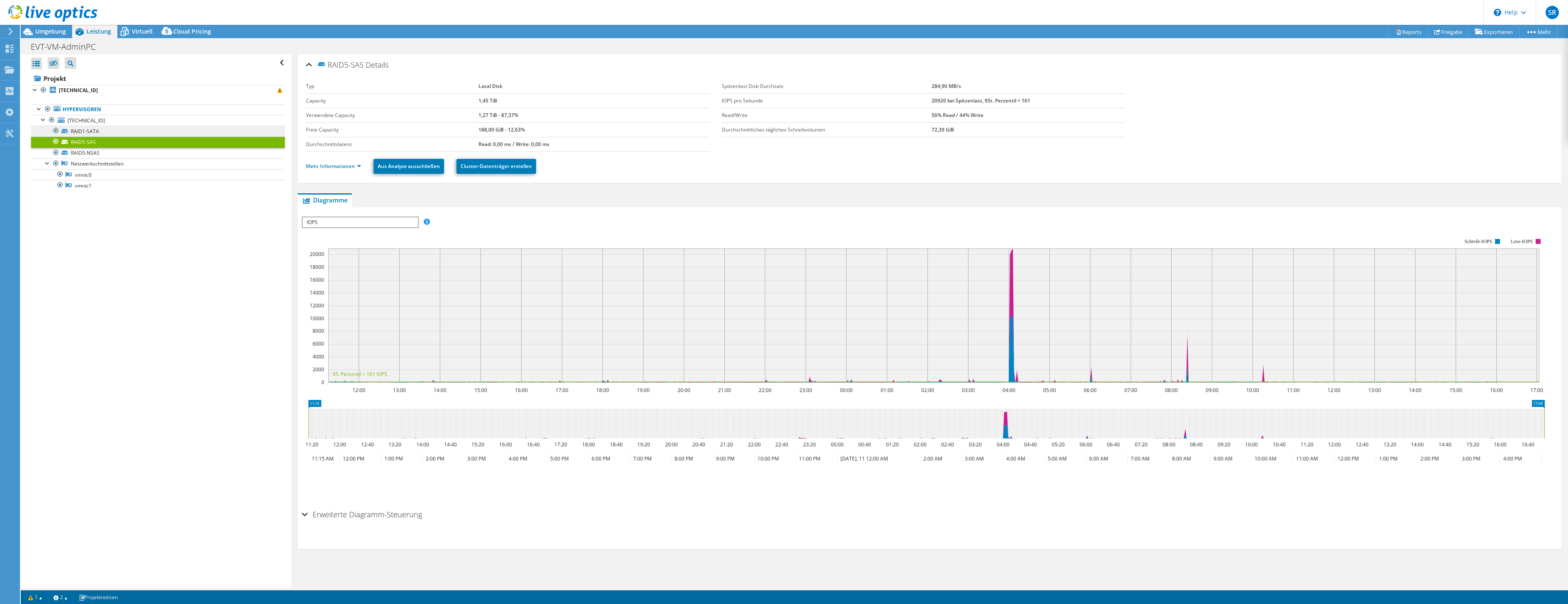
click at [89, 132] on link "RAID1-SATA" at bounding box center [158, 131] width 254 height 11
